Goal: Information Seeking & Learning: Learn about a topic

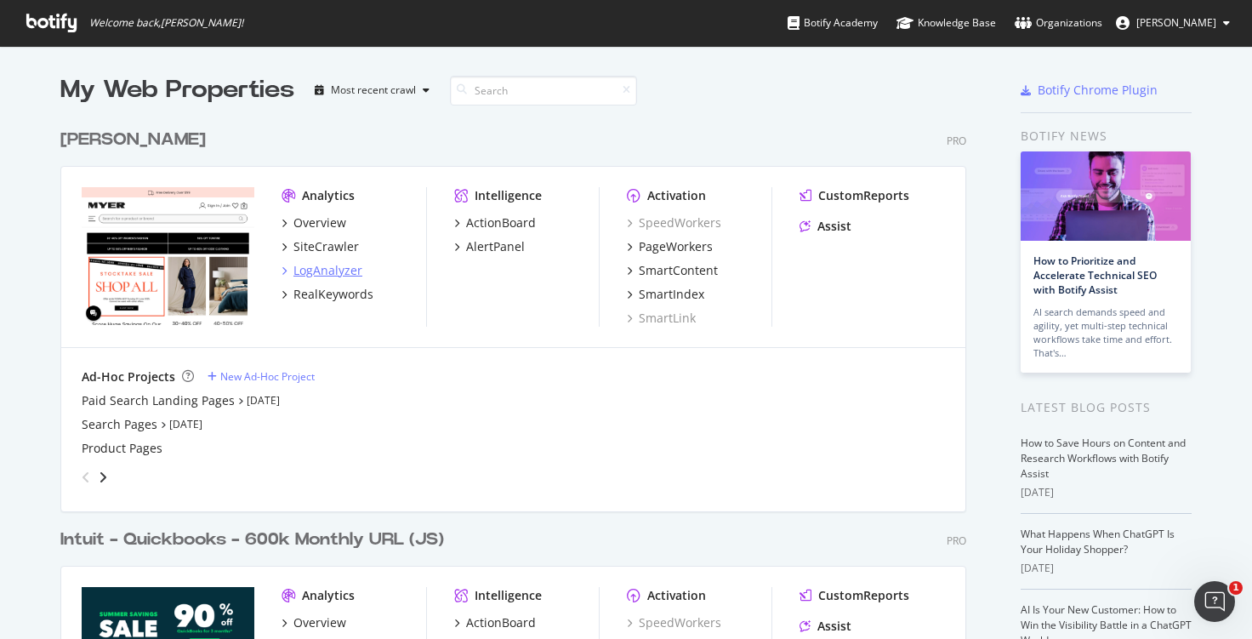
click at [333, 271] on div "LogAnalyzer" at bounding box center [328, 270] width 69 height 17
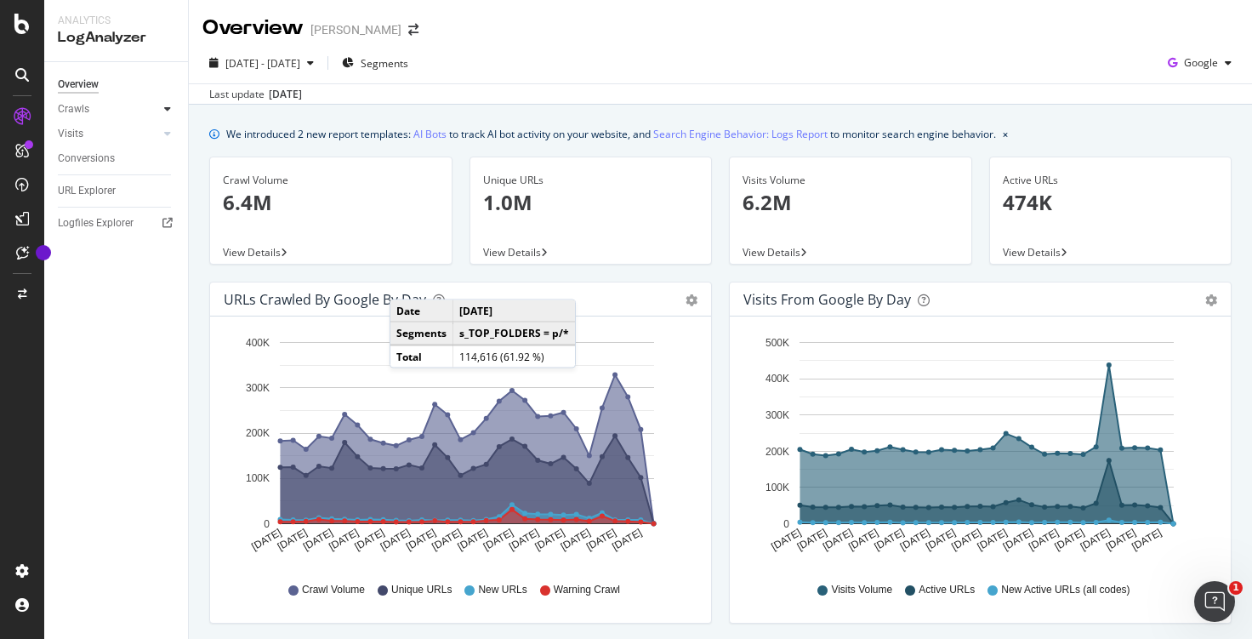
click at [167, 111] on icon at bounding box center [167, 109] width 7 height 10
click at [115, 196] on div "SiteCrawler" at bounding box center [93, 191] width 60 height 17
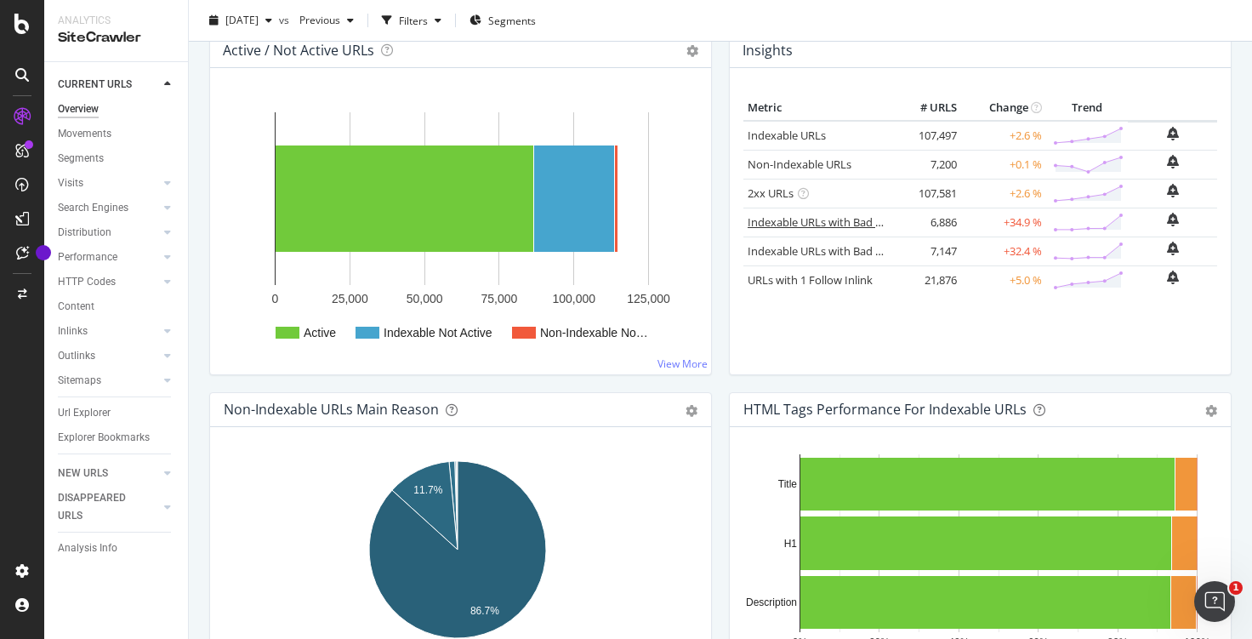
scroll to position [85, 0]
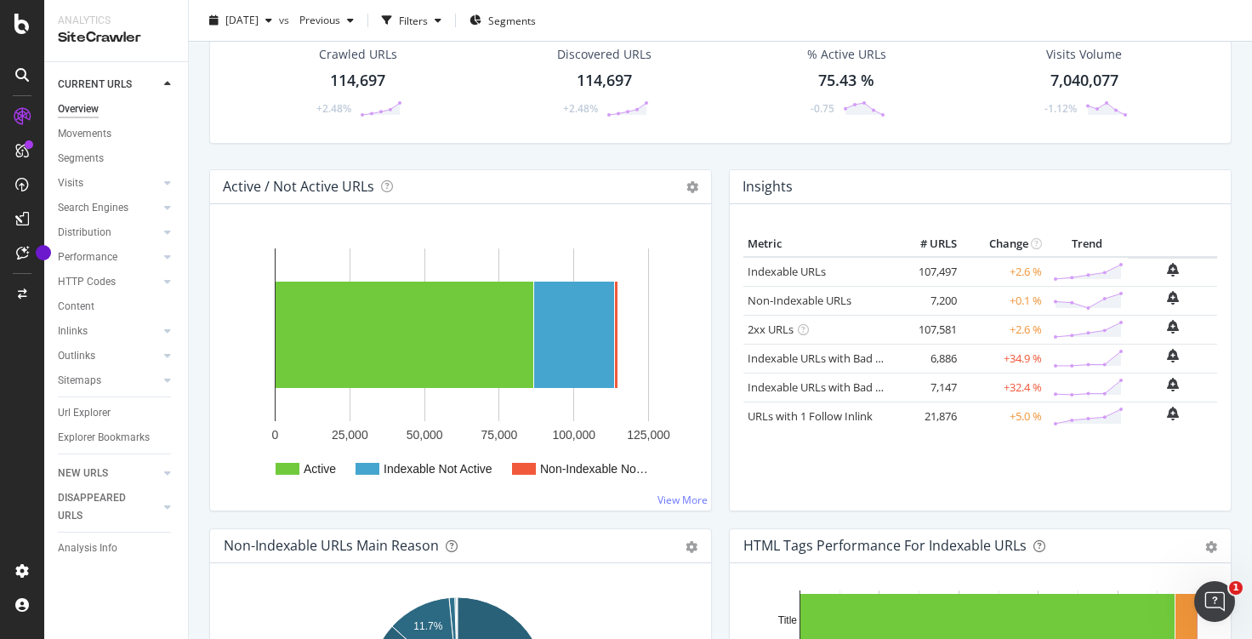
click at [162, 270] on div "HTTP Codes" at bounding box center [123, 282] width 130 height 25
click at [166, 261] on icon at bounding box center [167, 257] width 7 height 10
click at [165, 228] on div "Distribution" at bounding box center [123, 232] width 130 height 25
click at [159, 362] on div at bounding box center [167, 355] width 17 height 17
click at [114, 304] on div "Top Charts" at bounding box center [91, 307] width 50 height 18
